Goal: Complete application form

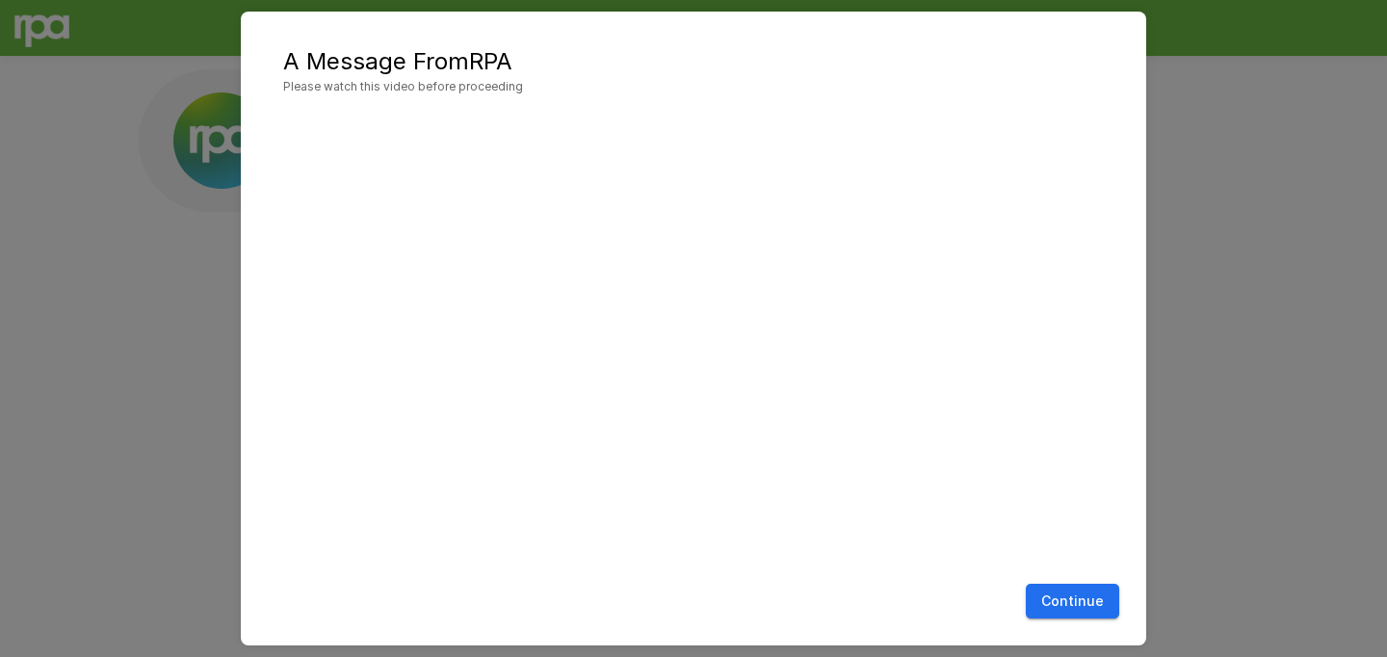
click at [1065, 598] on button "Continue" at bounding box center [1072, 602] width 93 height 36
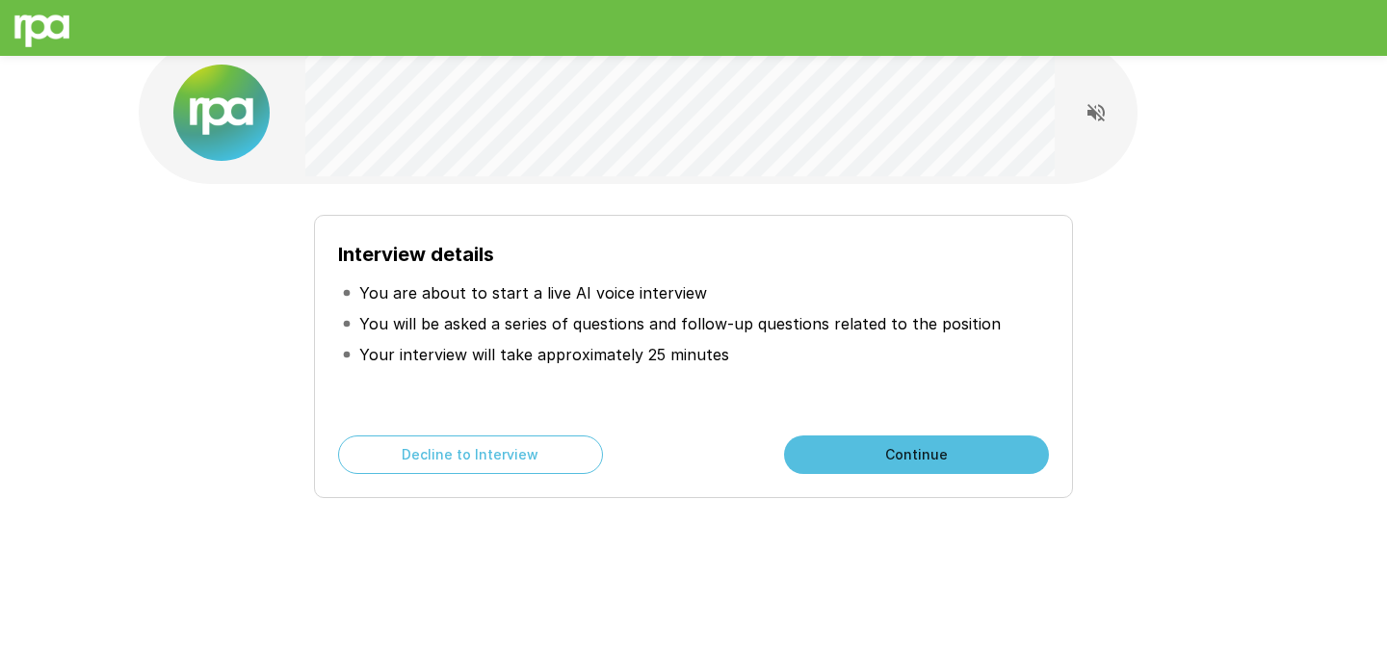
scroll to position [31, 0]
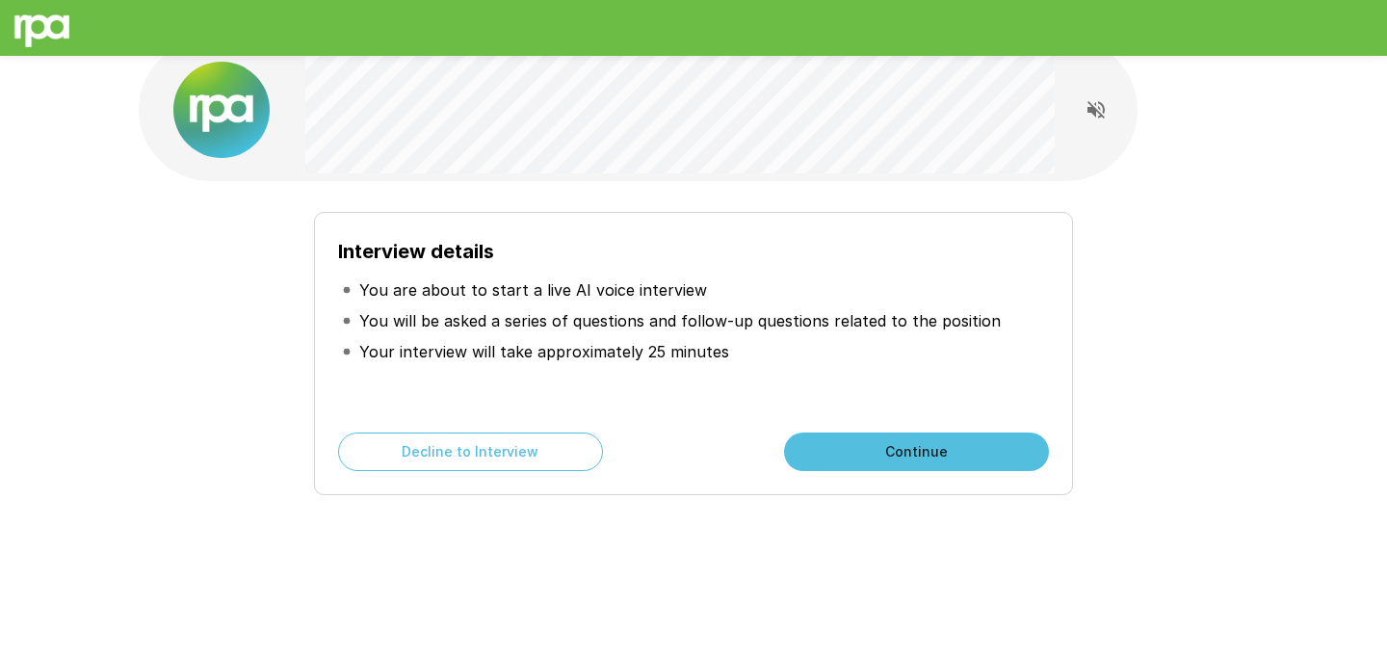
click at [957, 458] on button "Continue" at bounding box center [916, 452] width 265 height 39
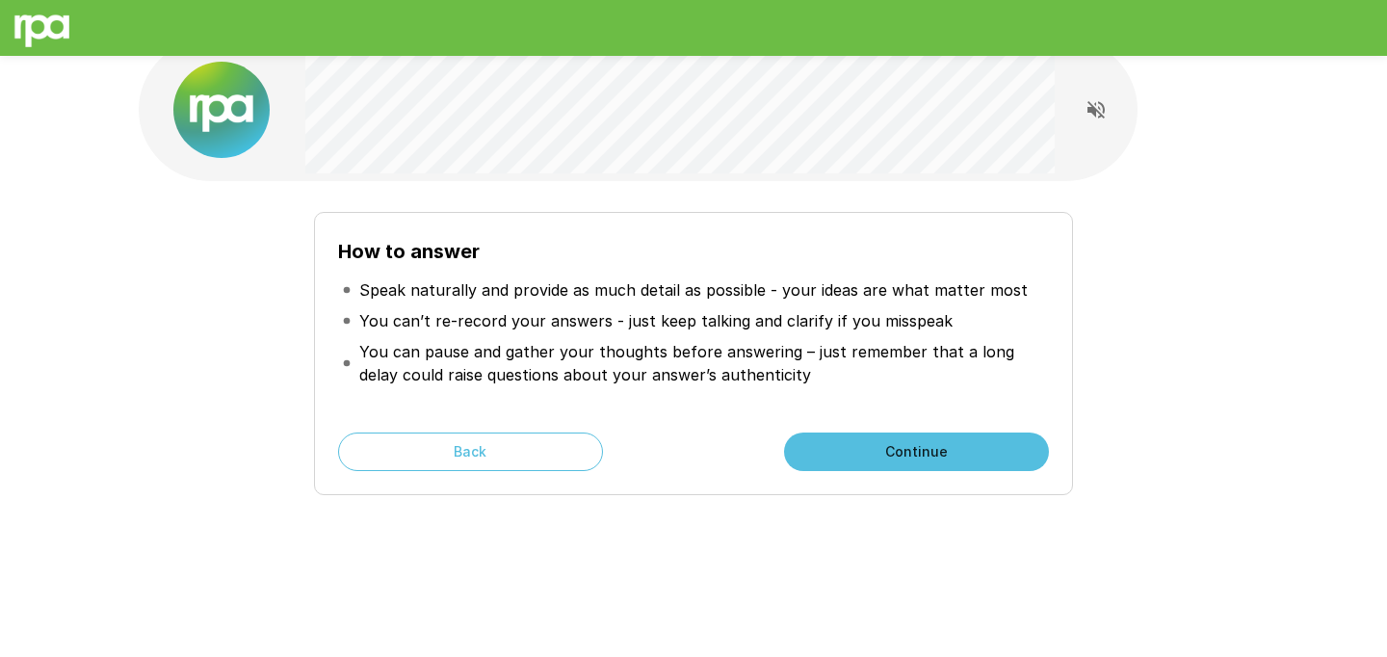
click at [957, 458] on button "Continue" at bounding box center [916, 452] width 265 height 39
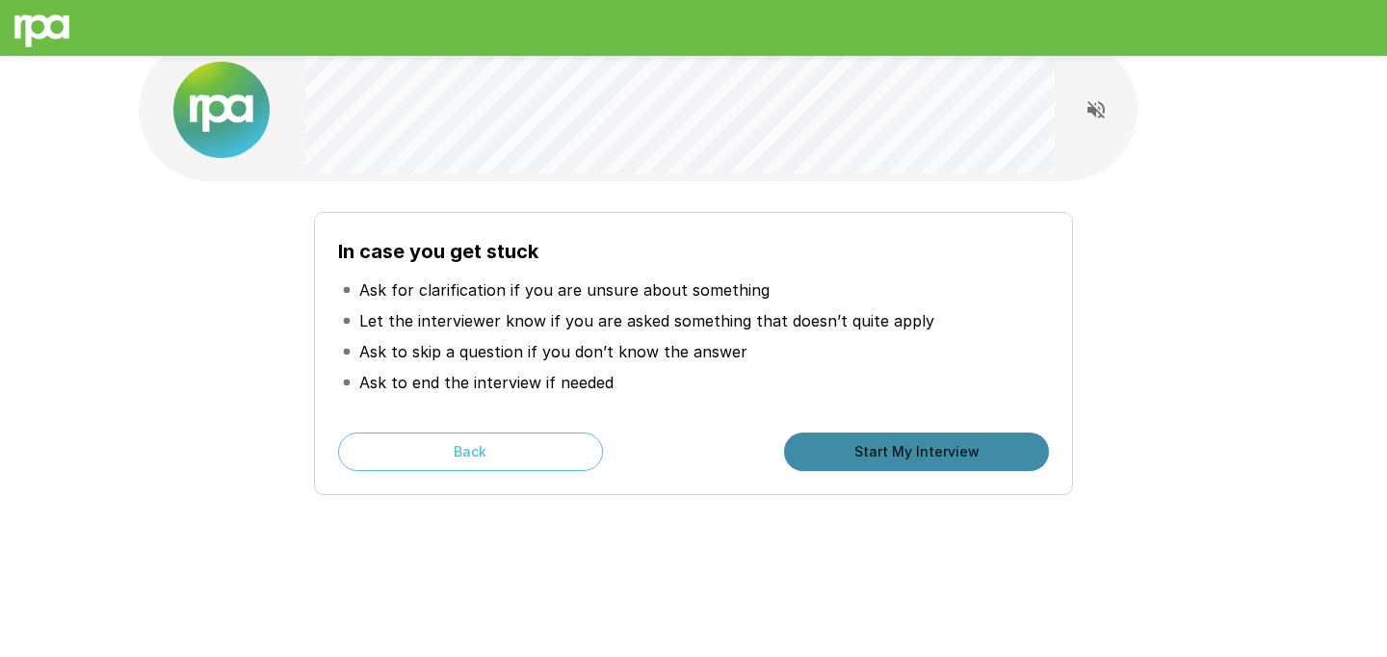
click at [957, 458] on button "Start My Interview" at bounding box center [916, 452] width 265 height 39
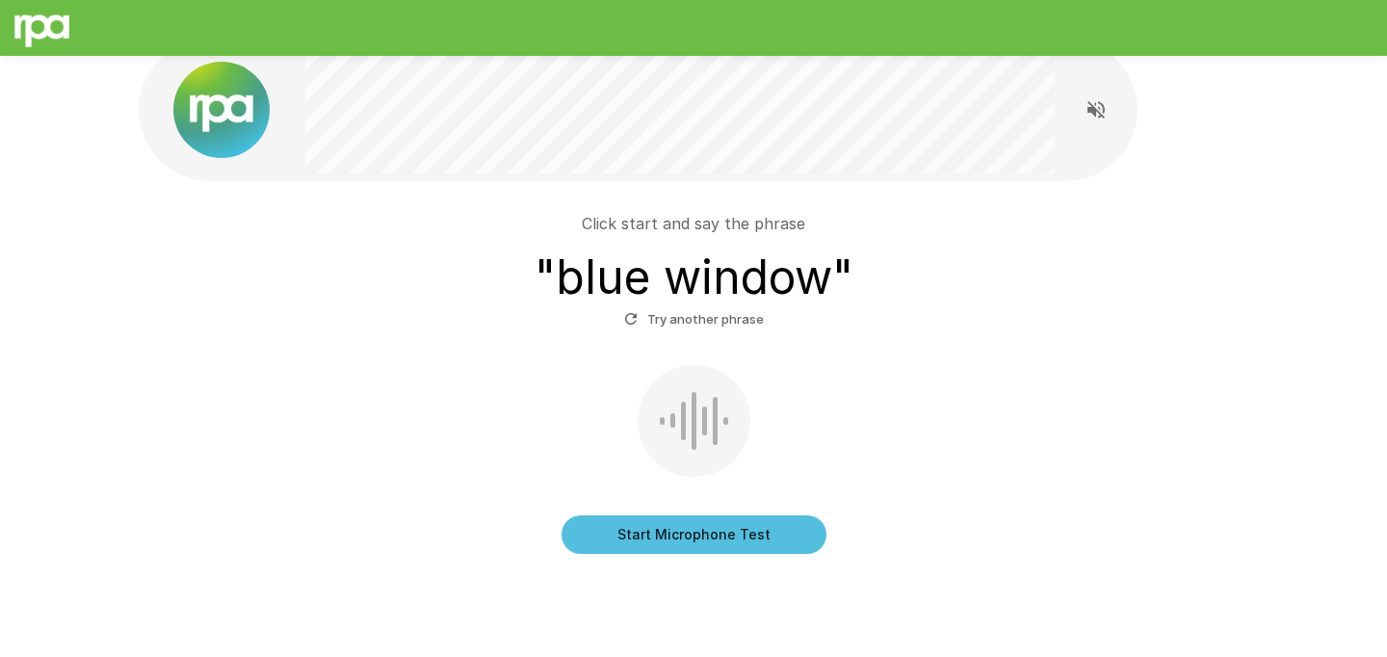
click at [761, 527] on button "Start Microphone Test" at bounding box center [694, 534] width 265 height 39
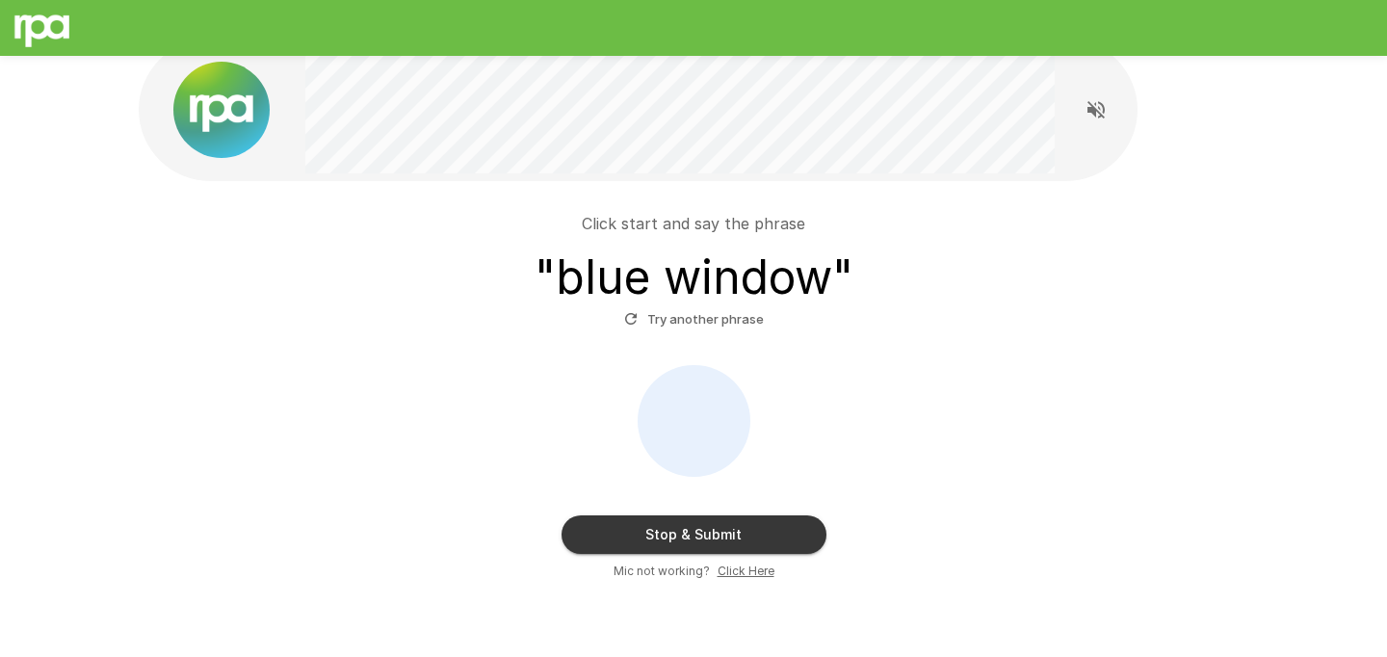
click at [761, 527] on button "Stop & Submit" at bounding box center [694, 534] width 265 height 39
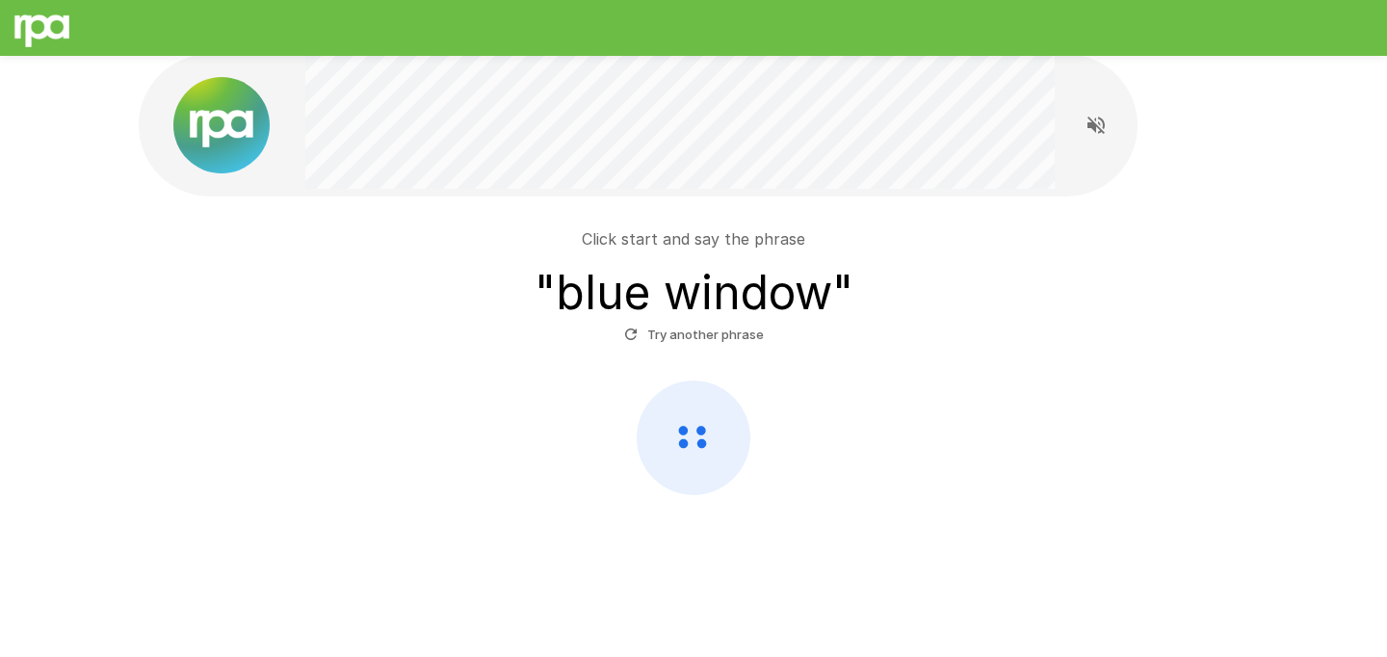
scroll to position [15, 0]
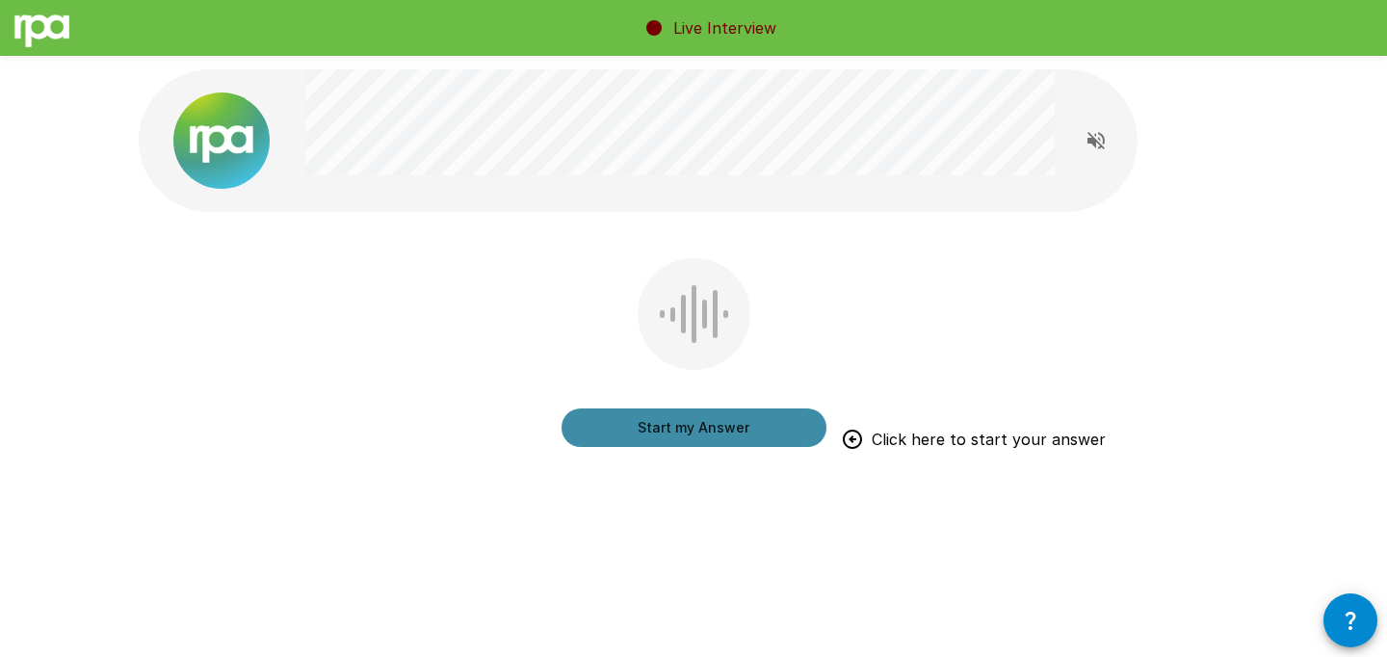
click at [753, 431] on button "Start my Answer" at bounding box center [694, 427] width 265 height 39
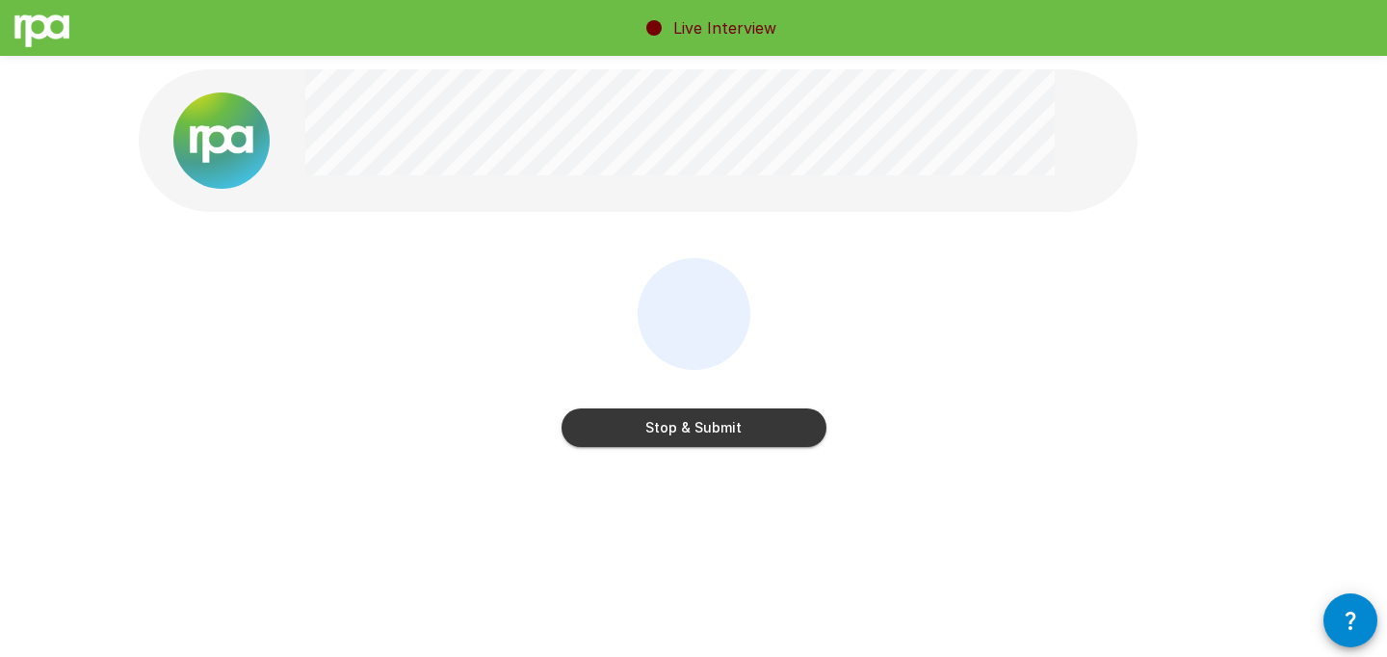
click at [753, 431] on button "Stop & Submit" at bounding box center [694, 427] width 265 height 39
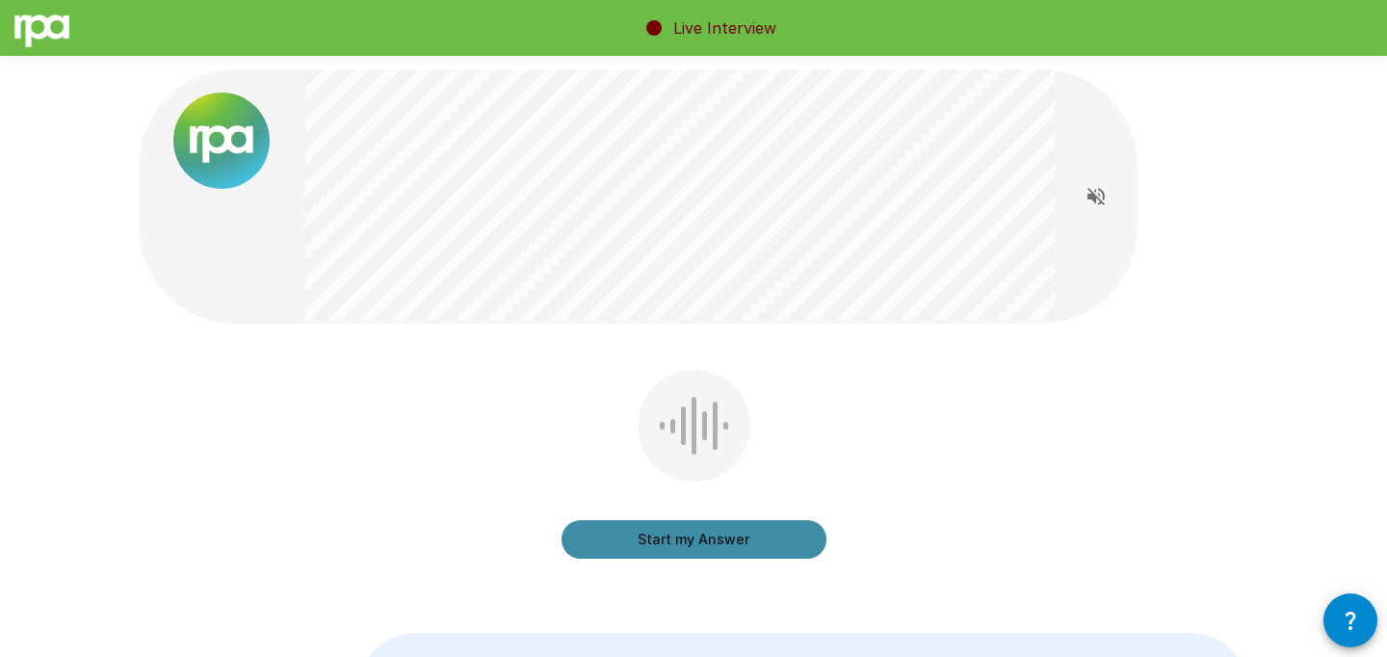
click at [725, 539] on button "Start my Answer" at bounding box center [694, 539] width 265 height 39
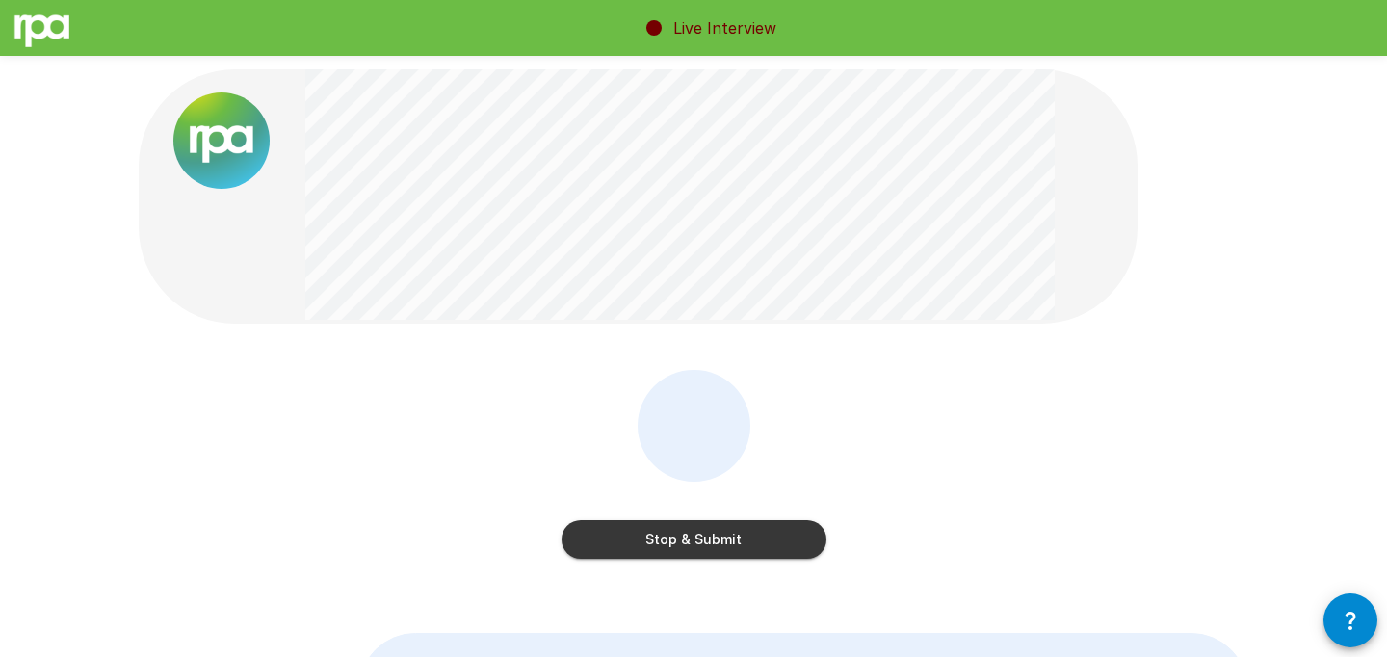
click at [725, 549] on button "Stop & Submit" at bounding box center [694, 539] width 265 height 39
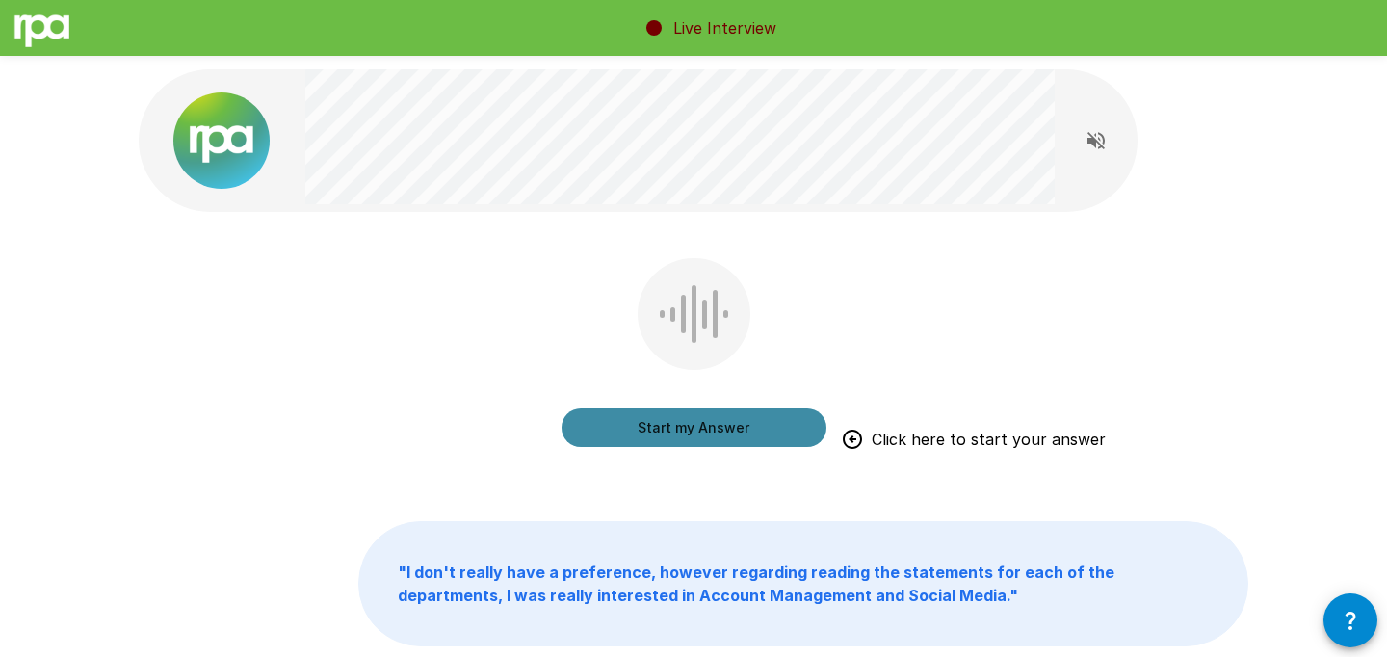
click at [729, 432] on button "Start my Answer" at bounding box center [694, 427] width 265 height 39
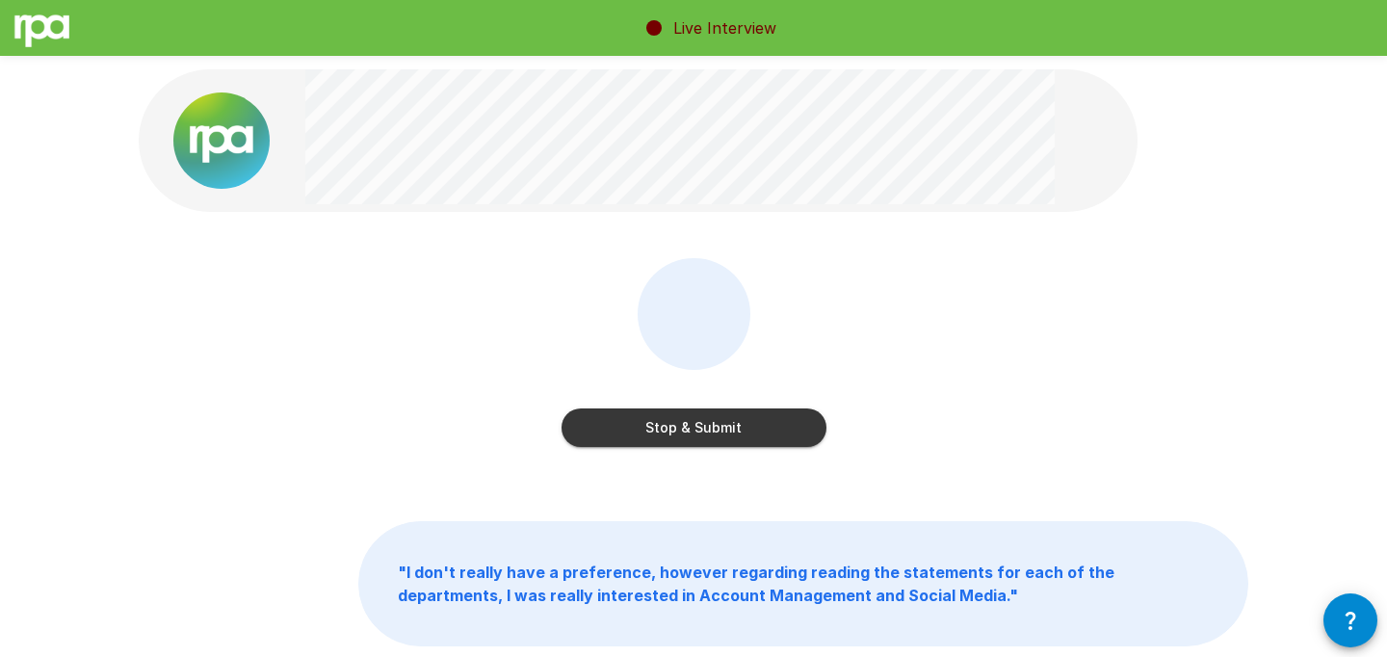
click at [729, 432] on button "Stop & Submit" at bounding box center [694, 427] width 265 height 39
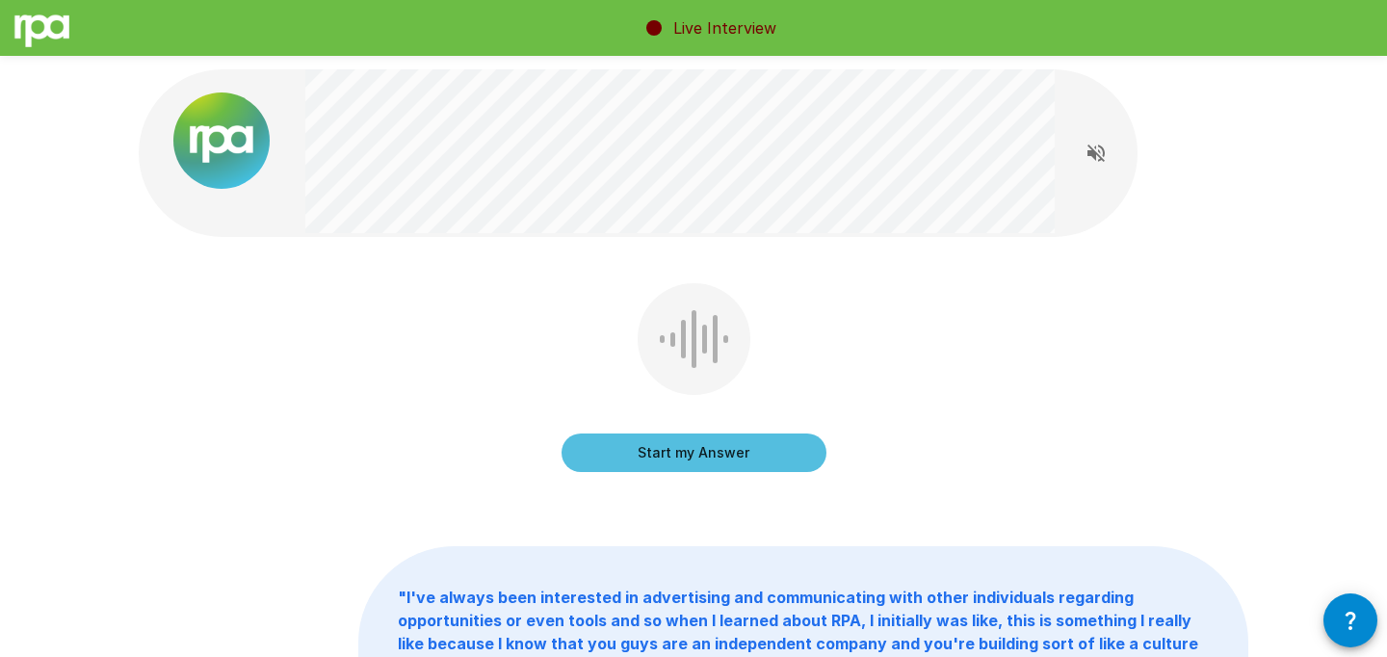
click at [723, 442] on button "Start my Answer" at bounding box center [694, 453] width 265 height 39
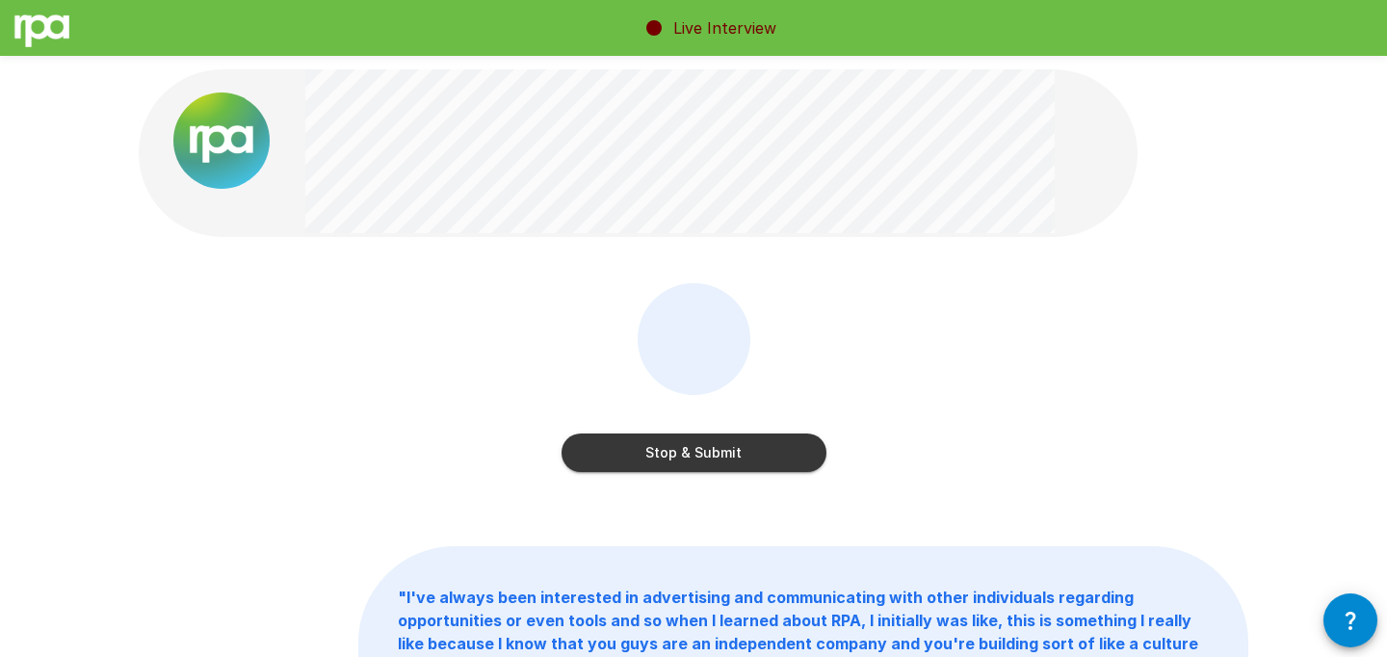
click at [723, 442] on button "Stop & Submit" at bounding box center [694, 453] width 265 height 39
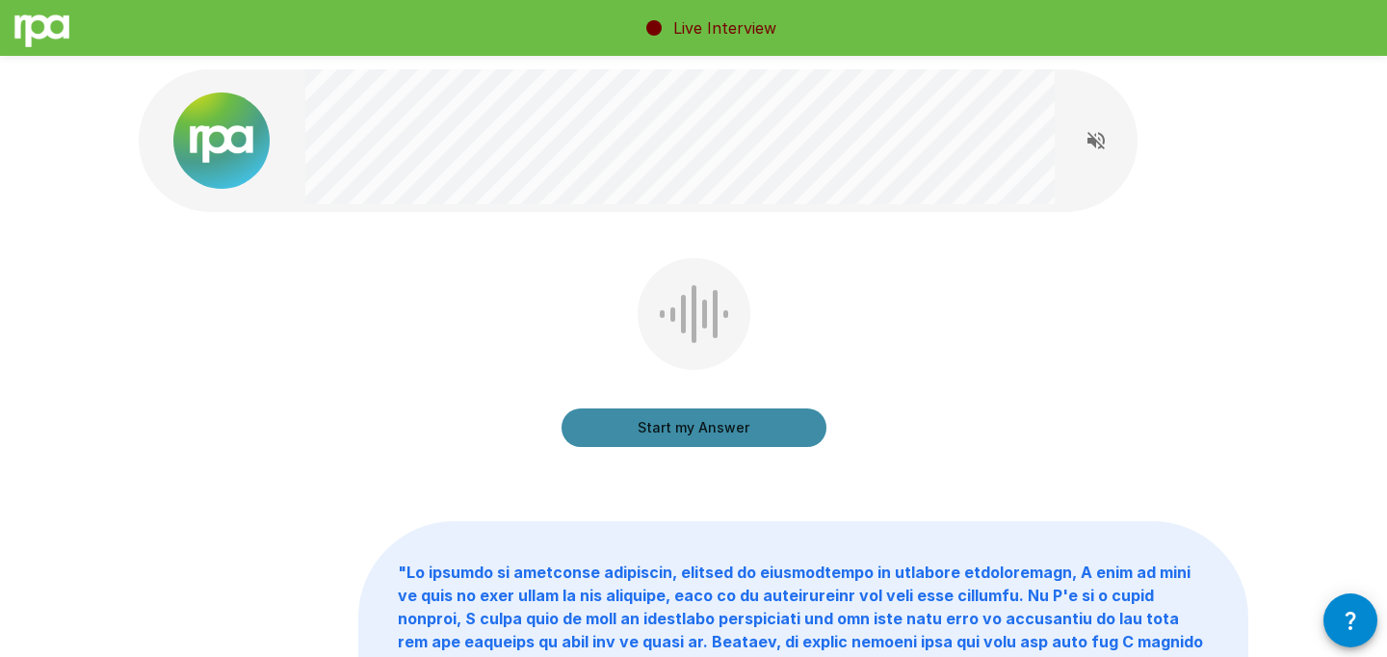
click at [725, 421] on button "Start my Answer" at bounding box center [694, 427] width 265 height 39
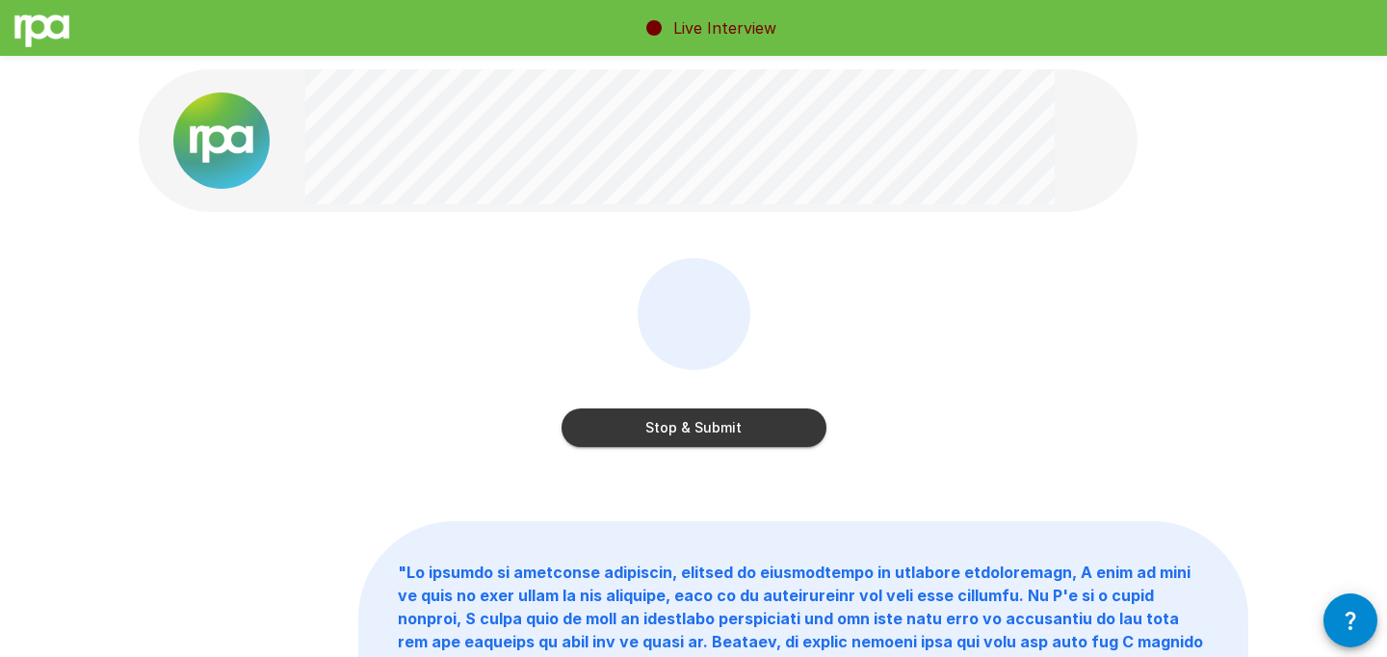
click at [736, 430] on button "Stop & Submit" at bounding box center [694, 427] width 265 height 39
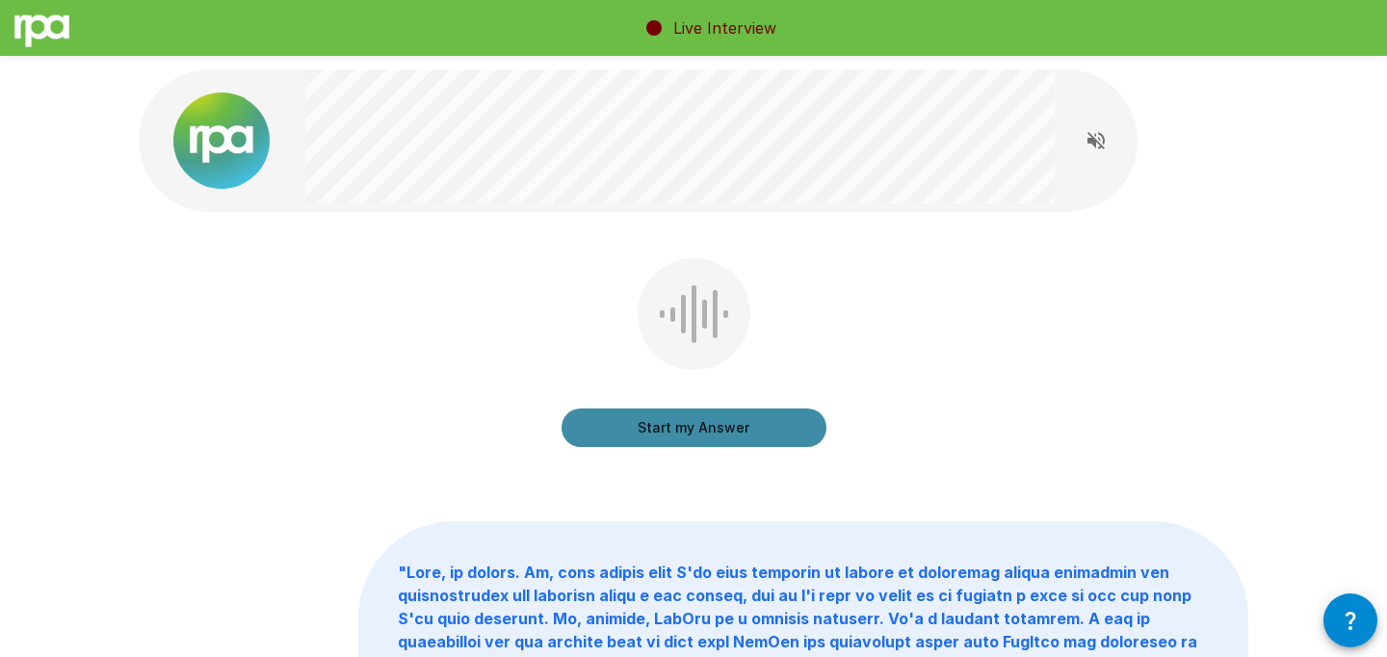
click at [754, 416] on button "Start my Answer" at bounding box center [694, 427] width 265 height 39
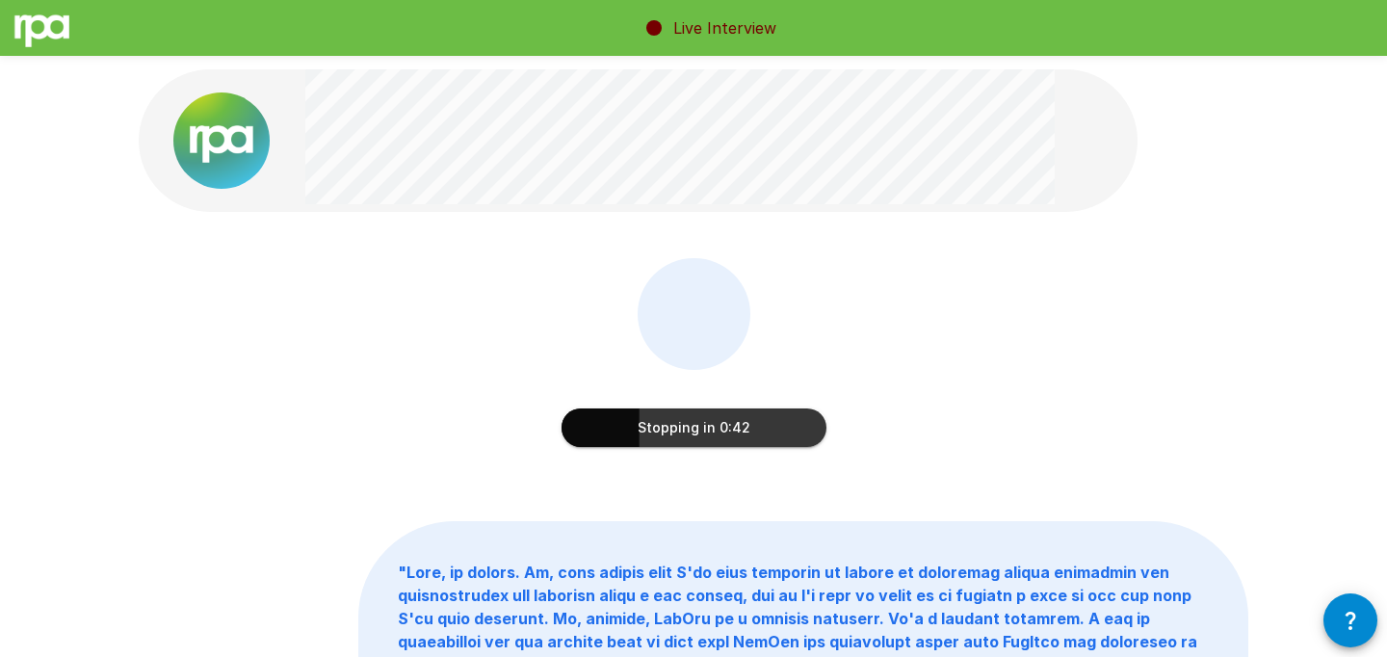
click at [777, 427] on button "Stopping in 0:42" at bounding box center [694, 427] width 265 height 39
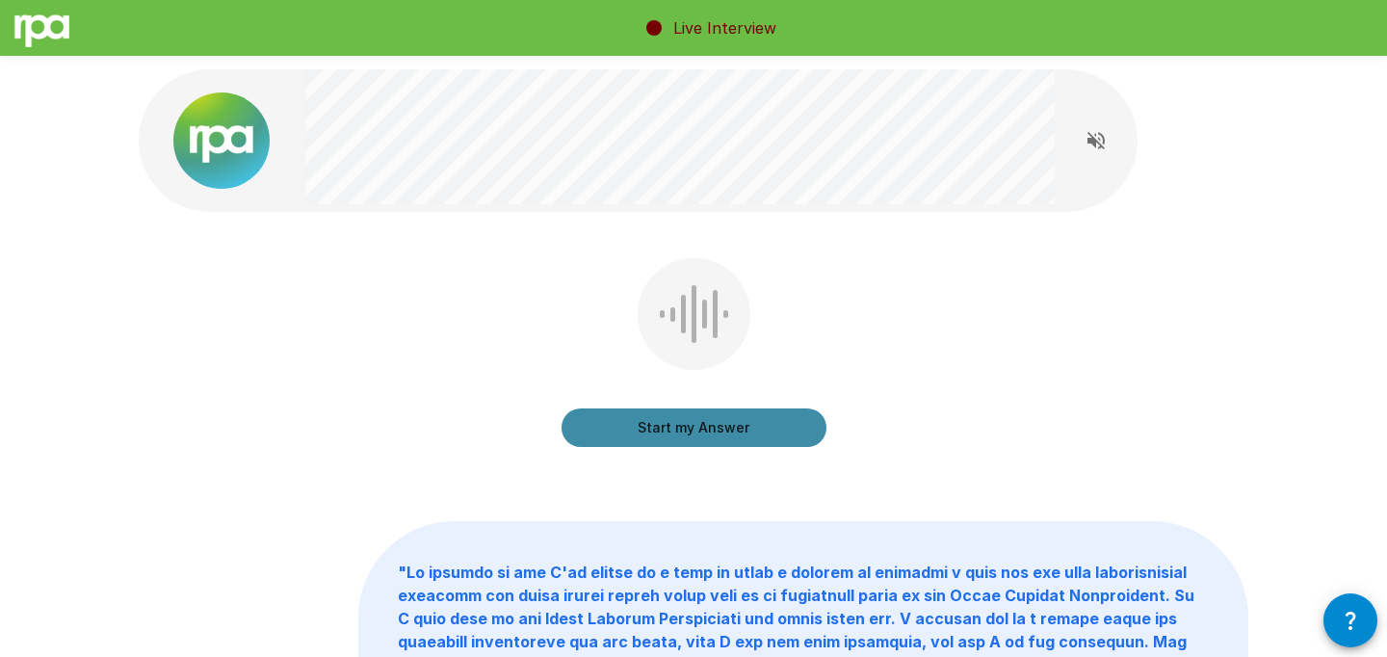
click at [777, 427] on button "Start my Answer" at bounding box center [694, 427] width 265 height 39
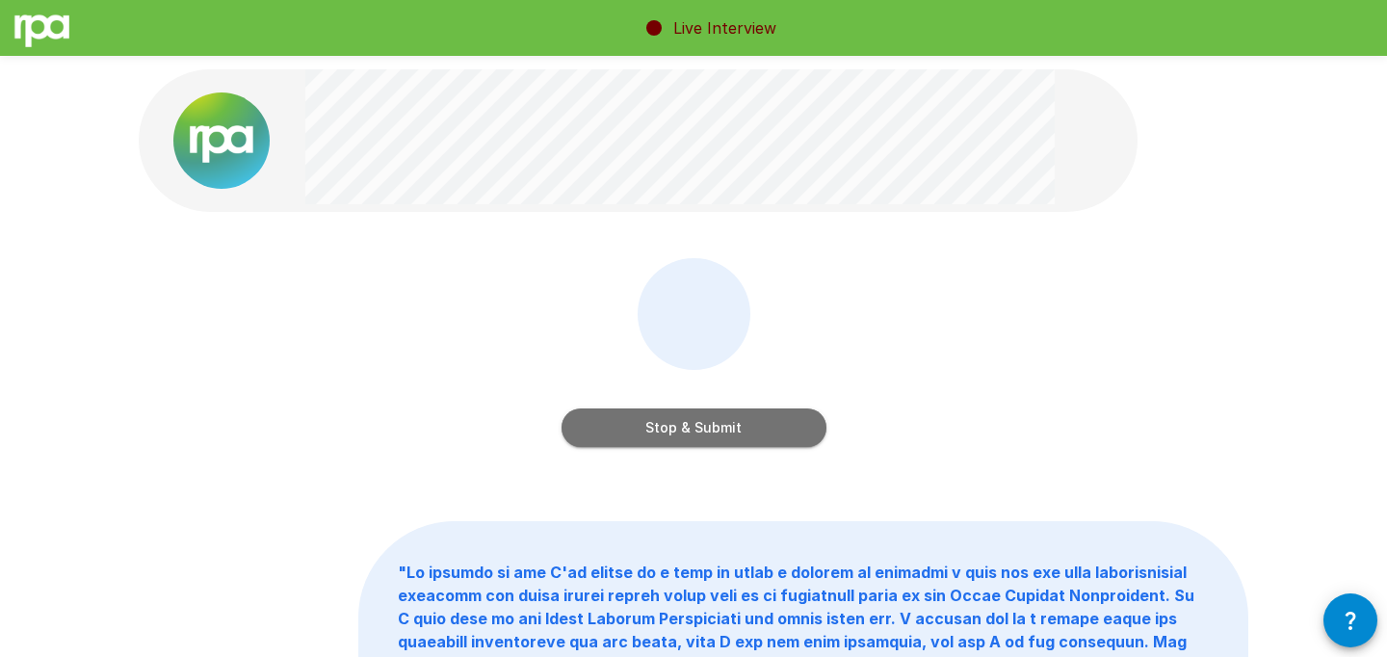
click at [777, 427] on button "Stop & Submit" at bounding box center [694, 427] width 265 height 39
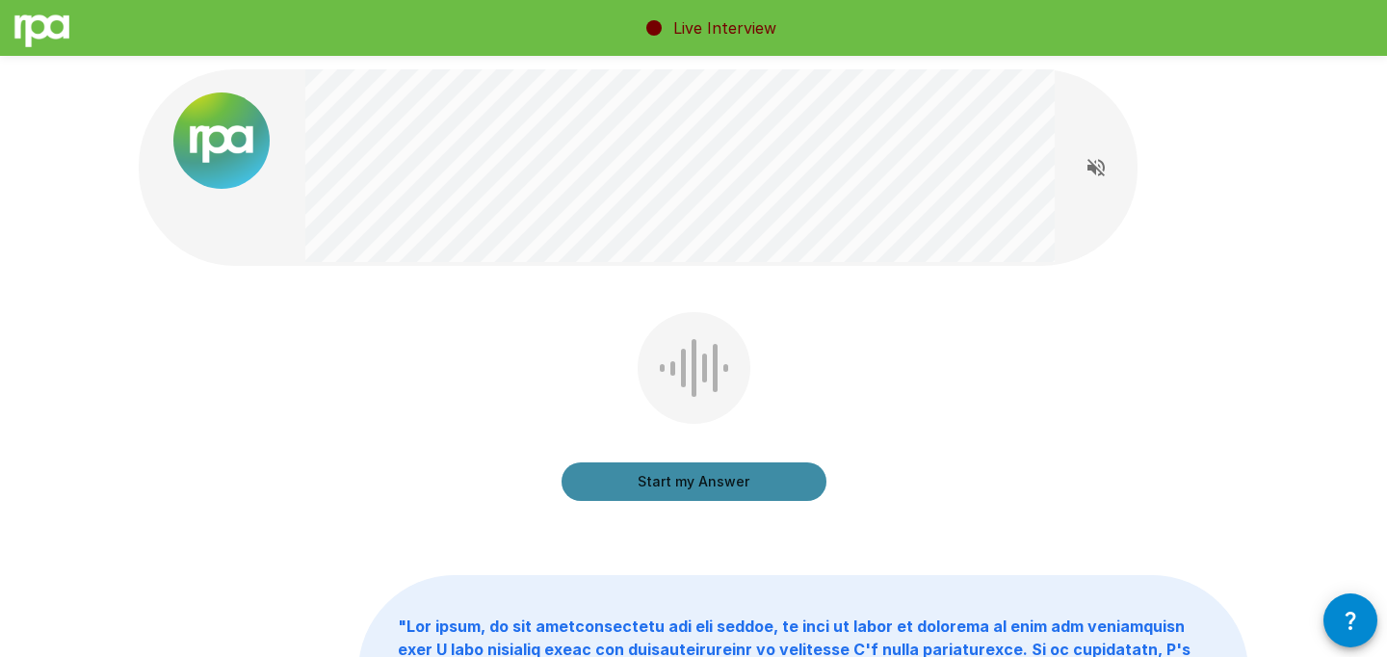
click at [765, 488] on button "Start my Answer" at bounding box center [694, 481] width 265 height 39
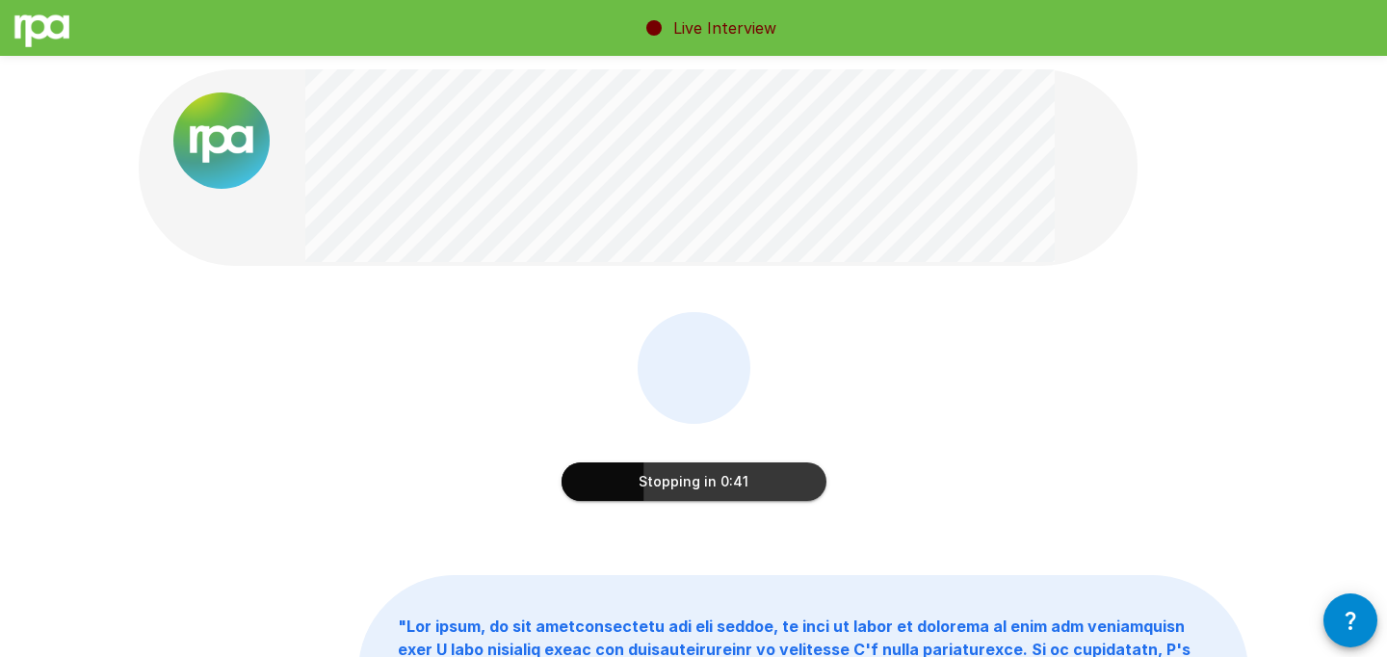
click at [775, 491] on button "Stopping in 0:41" at bounding box center [694, 481] width 265 height 39
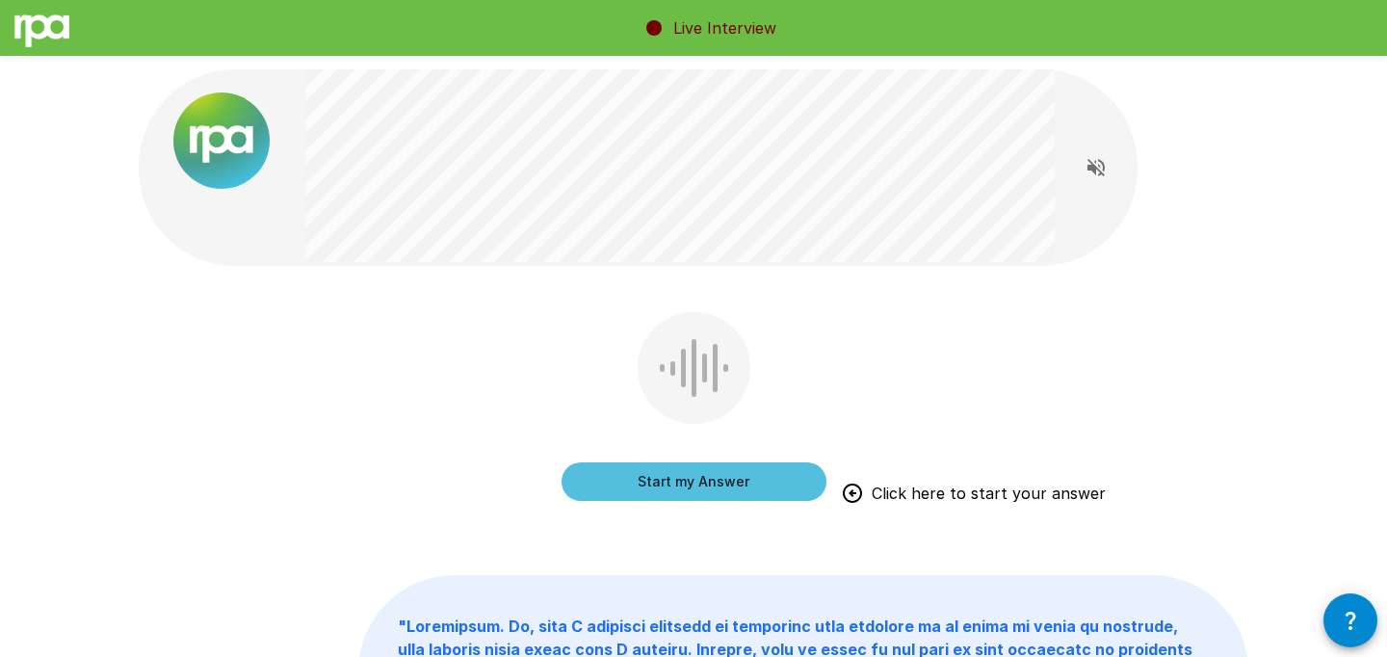
click at [734, 487] on button "Start my Answer" at bounding box center [694, 481] width 265 height 39
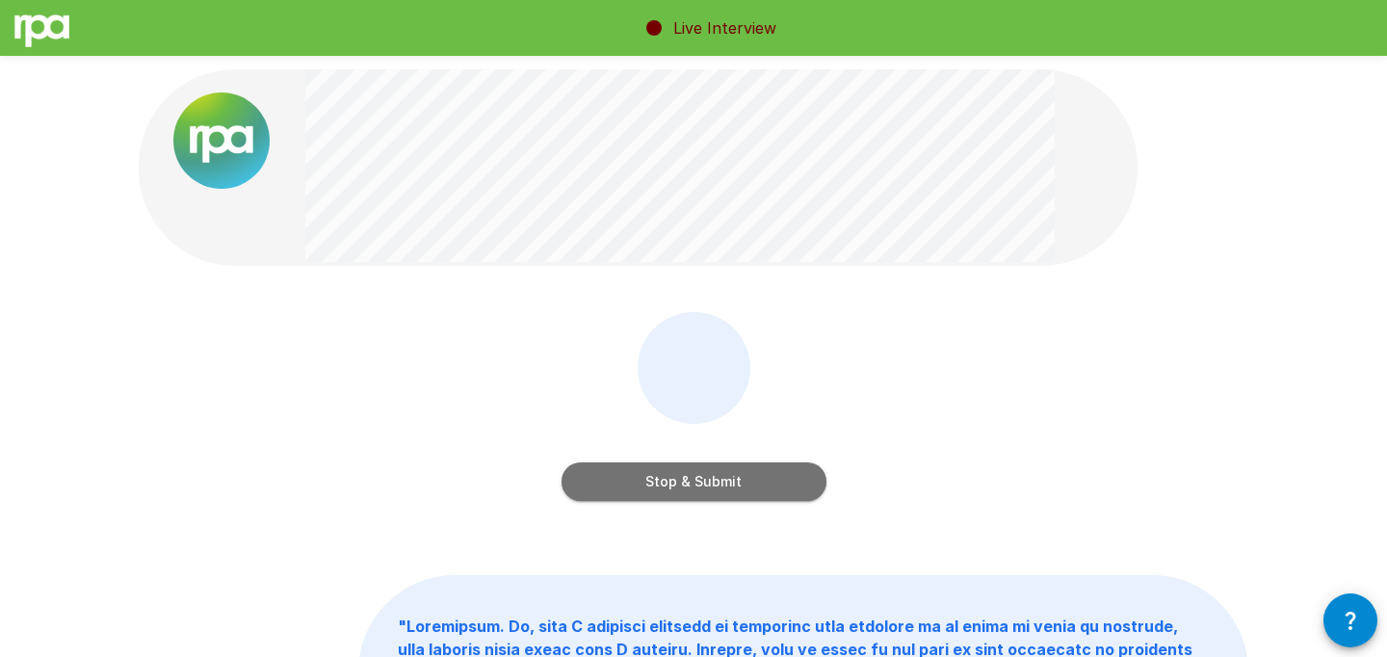
click at [734, 487] on button "Stop & Submit" at bounding box center [694, 481] width 265 height 39
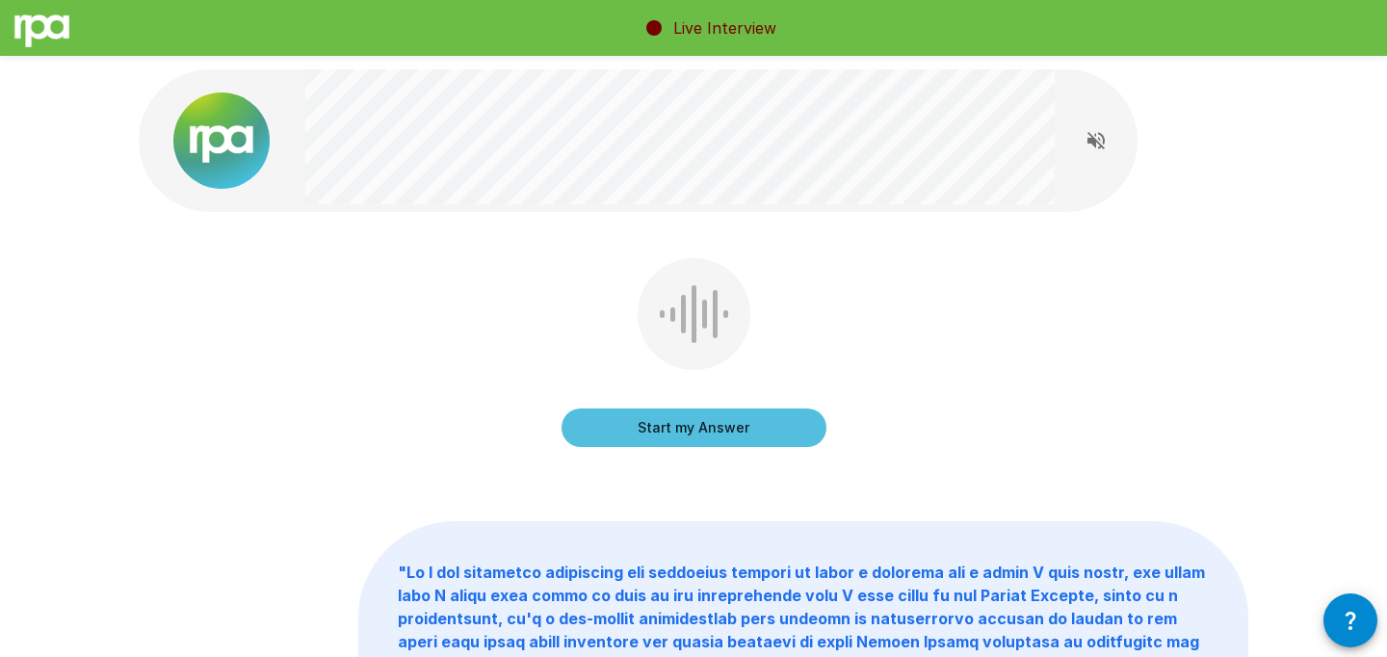
click at [780, 424] on button "Start my Answer" at bounding box center [694, 427] width 265 height 39
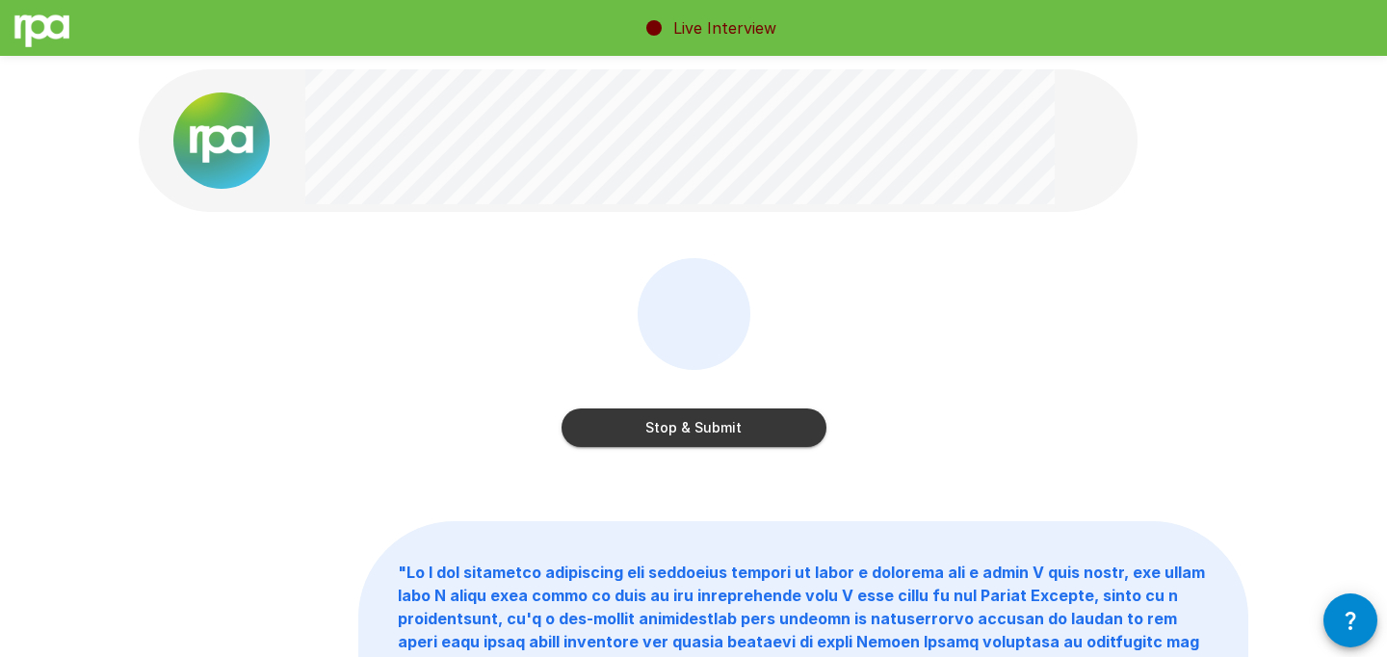
click at [780, 424] on button "Stop & Submit" at bounding box center [694, 427] width 265 height 39
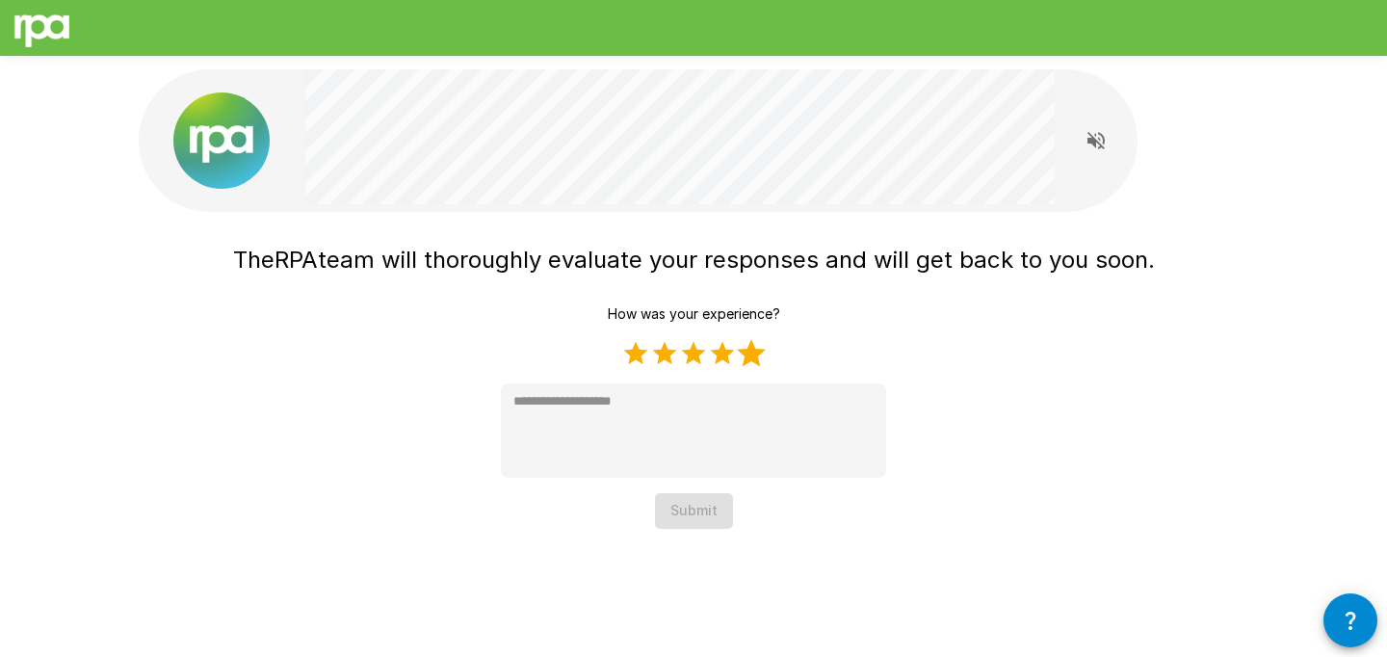
click at [759, 343] on label "5 Stars" at bounding box center [751, 353] width 29 height 29
type textarea "*"
click at [712, 529] on div "The RPA team will thoroughly evaluate your responses and will get back to you s…" at bounding box center [694, 303] width 1156 height 606
click at [704, 517] on button "Submit" at bounding box center [694, 511] width 78 height 36
